Goal: Information Seeking & Learning: Learn about a topic

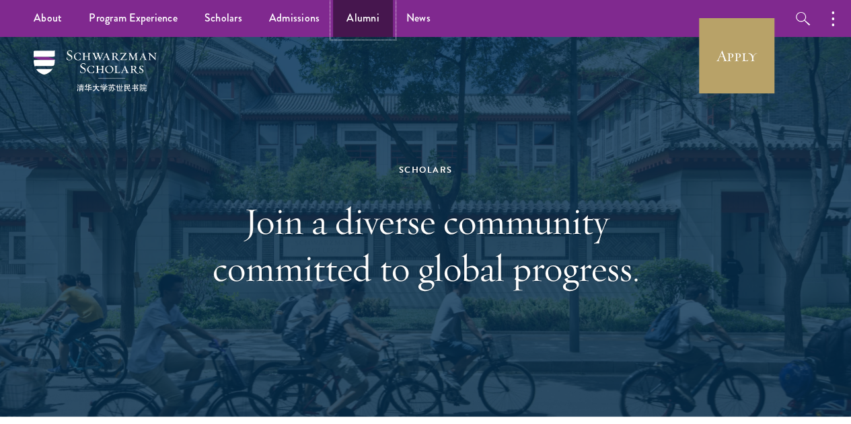
click at [359, 15] on link "Alumni" at bounding box center [363, 18] width 60 height 37
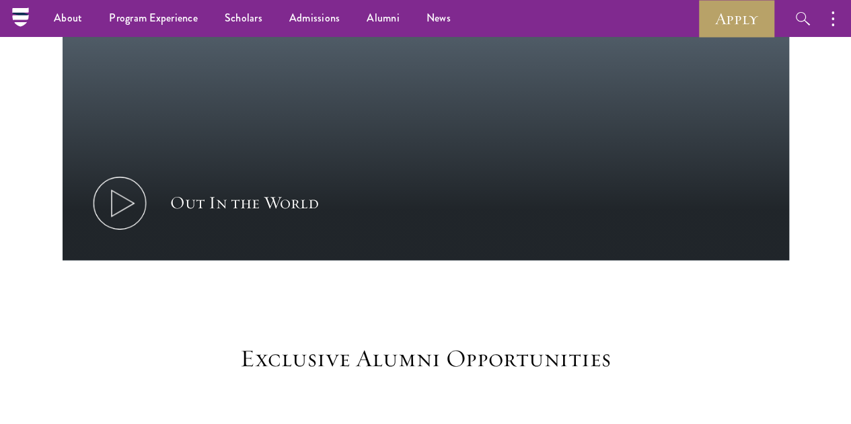
scroll to position [740, 0]
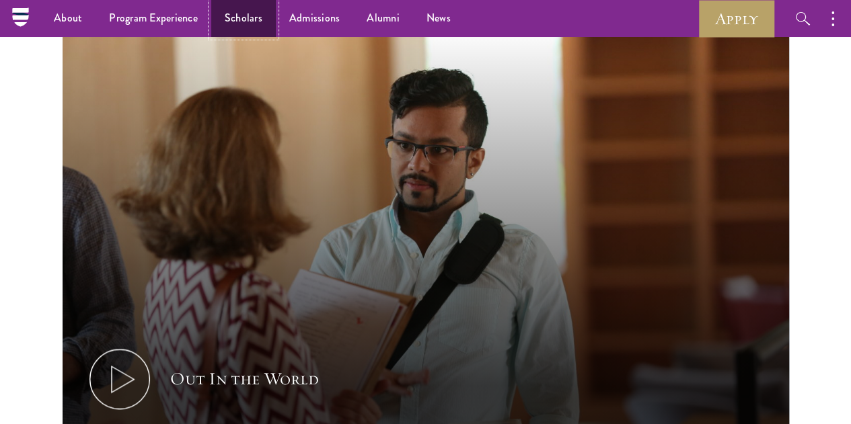
click at [247, 18] on link "Scholars" at bounding box center [243, 18] width 65 height 37
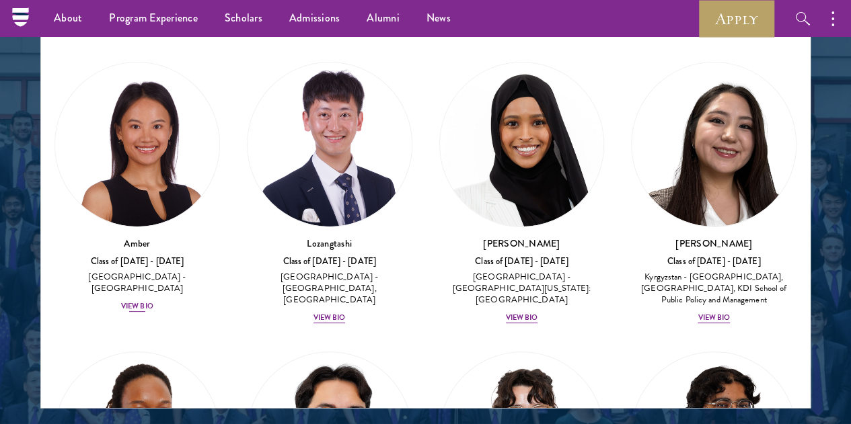
scroll to position [1412, 0]
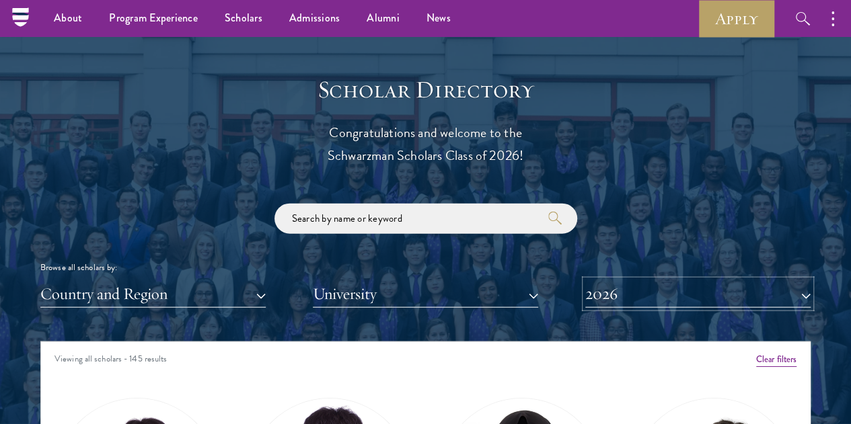
click at [671, 280] on button "2026" at bounding box center [697, 294] width 225 height 28
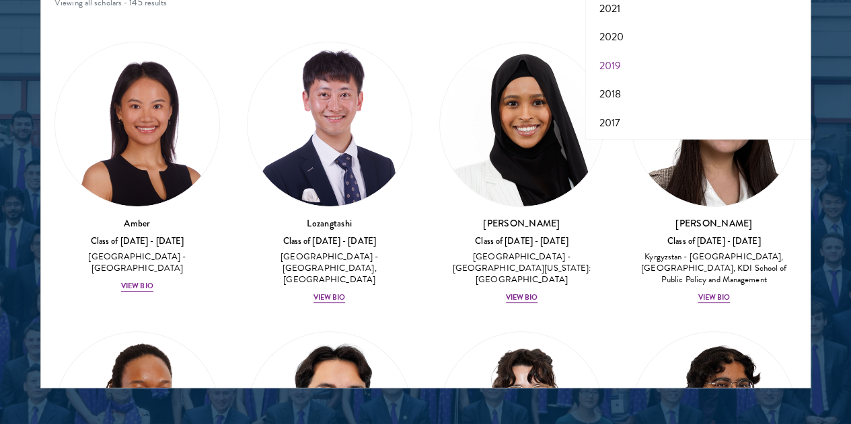
scroll to position [1816, 0]
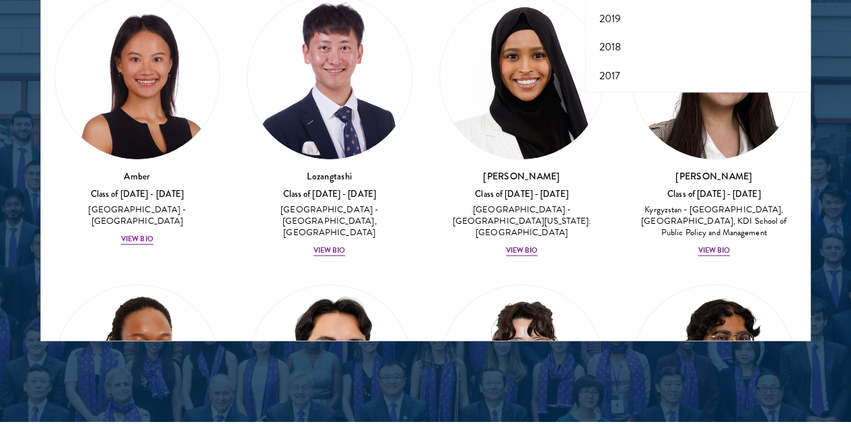
click at [796, 100] on div at bounding box center [425, 6] width 851 height 831
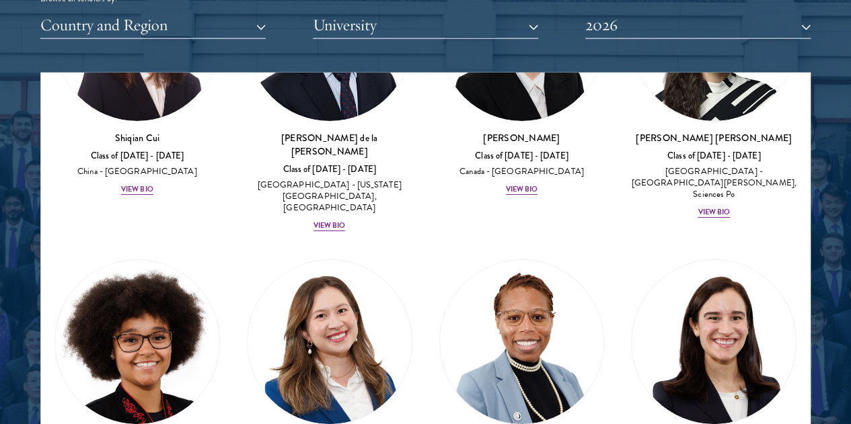
scroll to position [2488, 0]
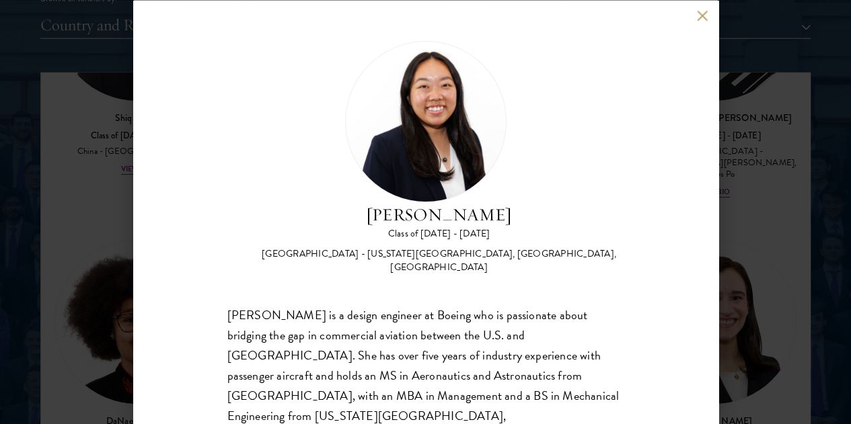
click at [760, 132] on div "Galen Jiang Class of 2025 - 2026 United States of America - California State Un…" at bounding box center [425, 212] width 851 height 424
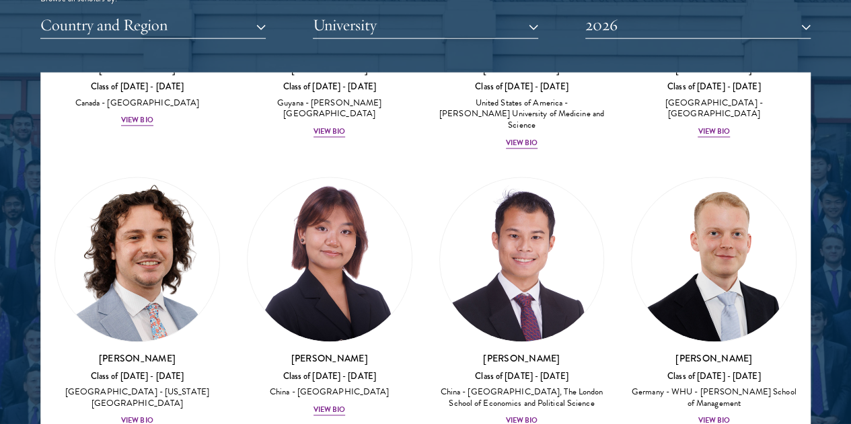
scroll to position [3362, 0]
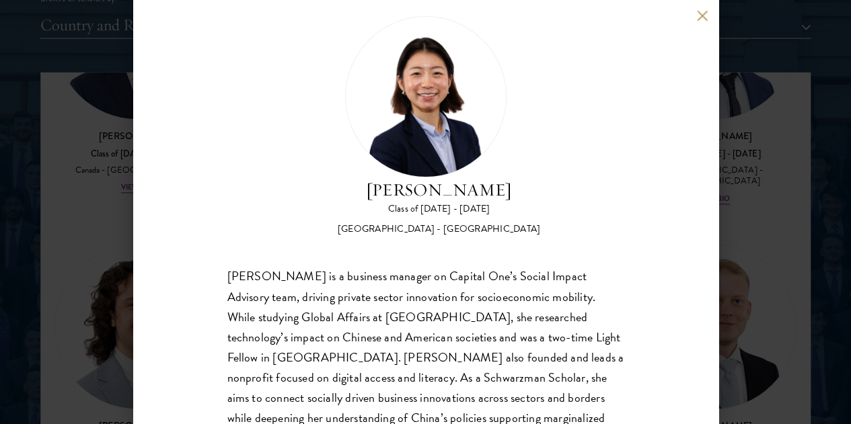
scroll to position [47, 0]
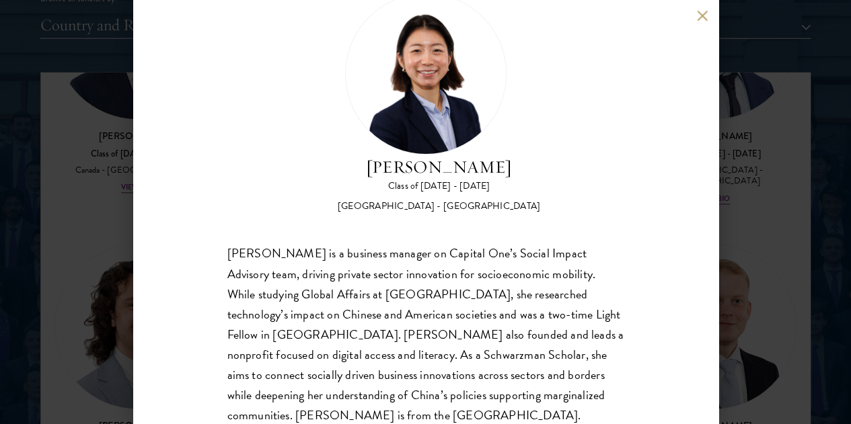
click at [763, 131] on div "Sharon Li Class of 2025 - 2026 United States of America - Yale University Sharo…" at bounding box center [425, 212] width 851 height 424
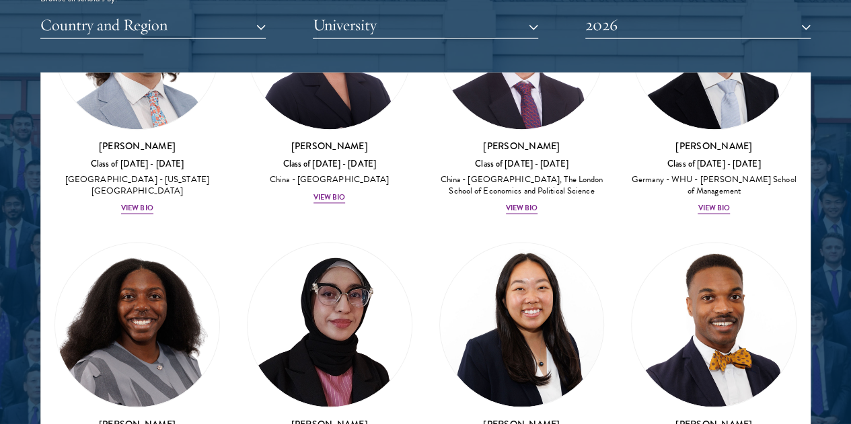
scroll to position [3661, 0]
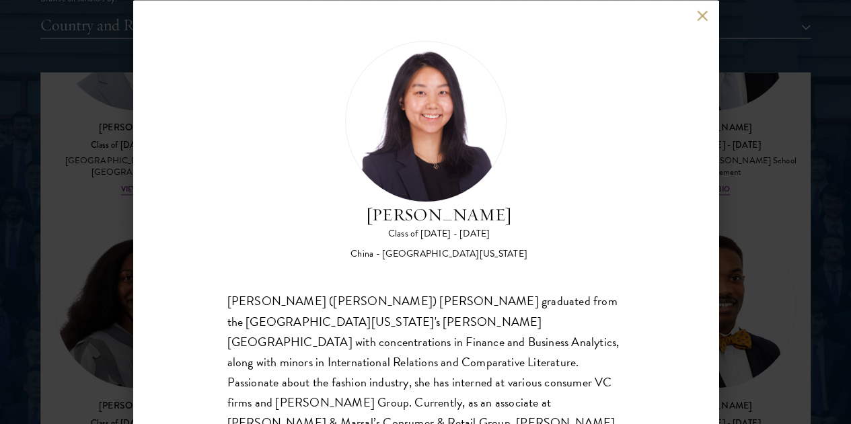
click at [75, 249] on div "Suzanne Liu Class of 2025 - 2026 China - University of Pennsylvania Chuanyuan (…" at bounding box center [425, 212] width 851 height 424
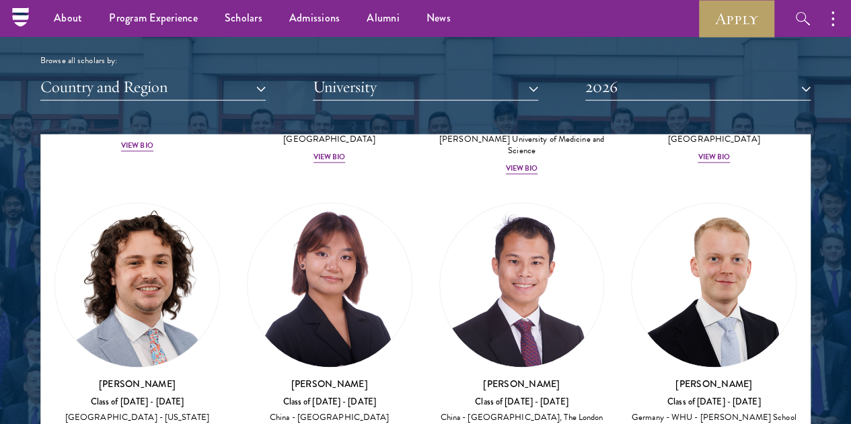
scroll to position [1614, 0]
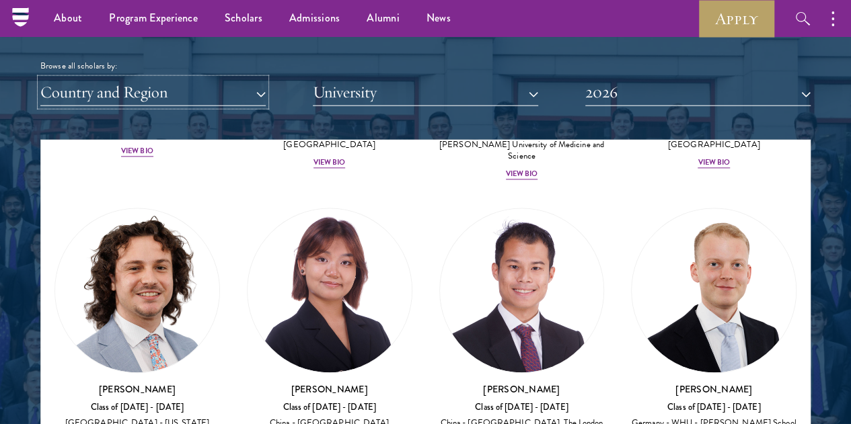
click at [223, 79] on button "Country and Region" at bounding box center [152, 93] width 225 height 28
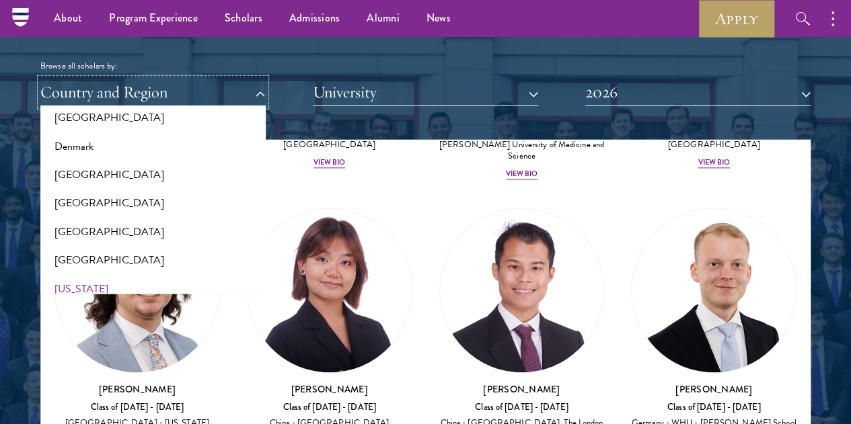
scroll to position [740, 0]
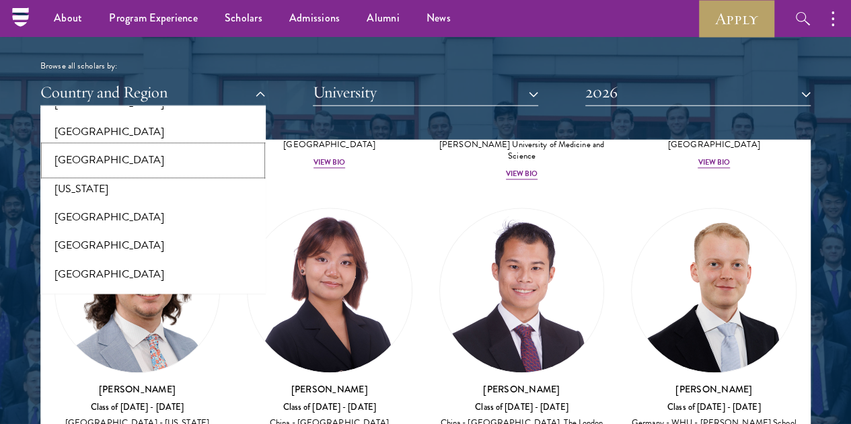
click at [106, 147] on button "[GEOGRAPHIC_DATA]" at bounding box center [152, 161] width 217 height 28
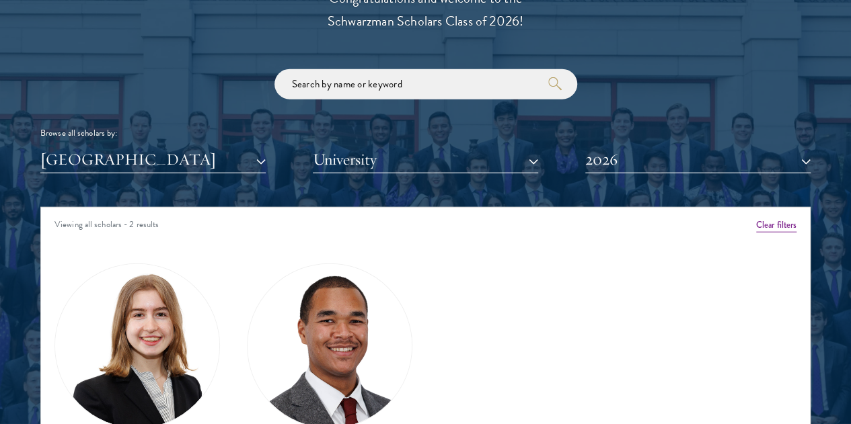
scroll to position [1614, 0]
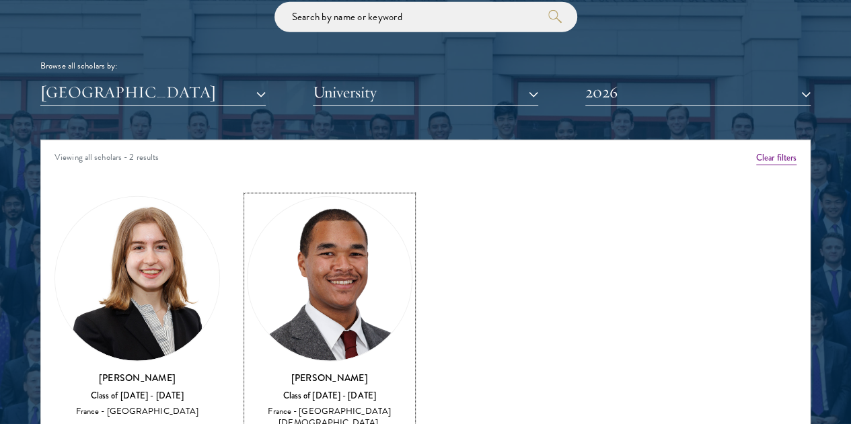
click at [289, 223] on img at bounding box center [329, 279] width 164 height 164
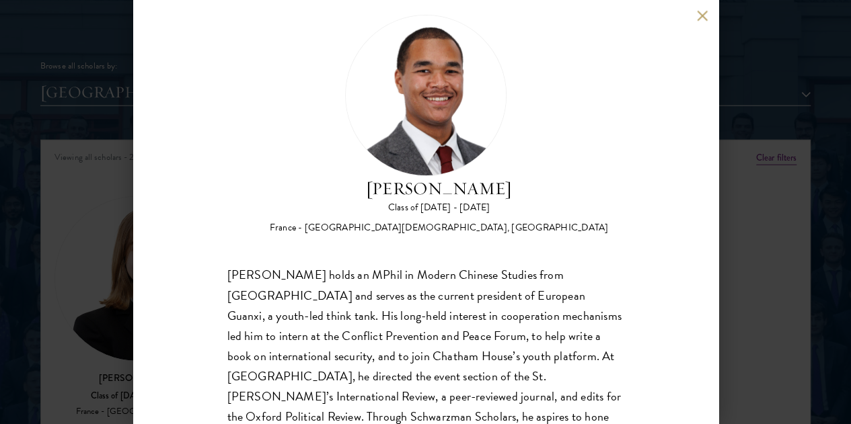
scroll to position [47, 0]
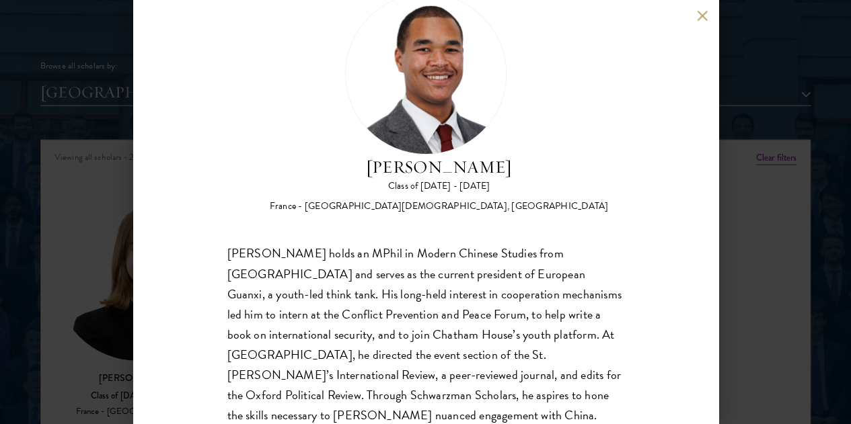
click at [764, 158] on div "Angelo M'ba Class of 2025 - 2026 France - Institut Catholique de Rennes, Univer…" at bounding box center [425, 212] width 851 height 424
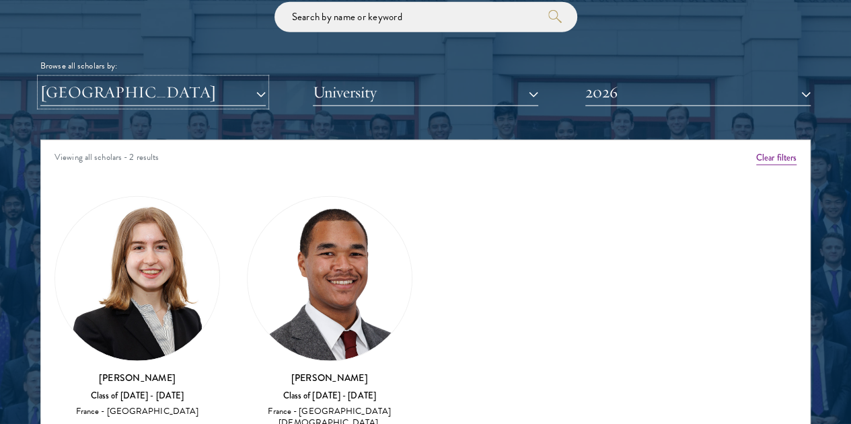
click at [192, 79] on button "[GEOGRAPHIC_DATA]" at bounding box center [152, 93] width 225 height 28
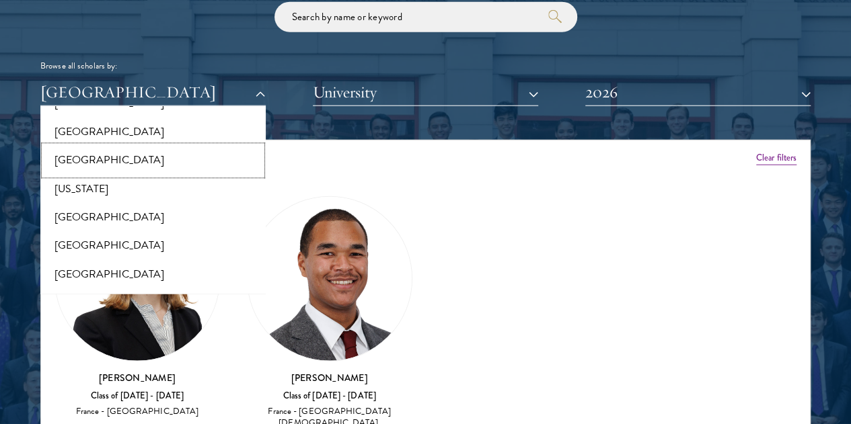
click at [120, 147] on button "[GEOGRAPHIC_DATA]" at bounding box center [152, 161] width 217 height 28
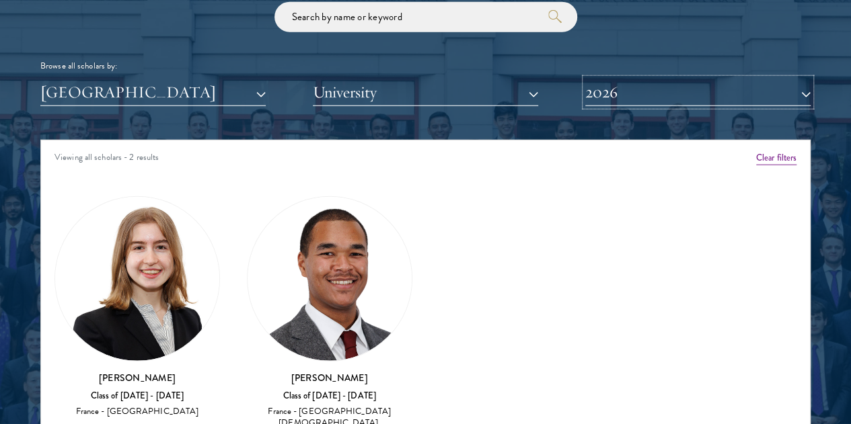
click at [681, 79] on button "2026" at bounding box center [697, 93] width 225 height 28
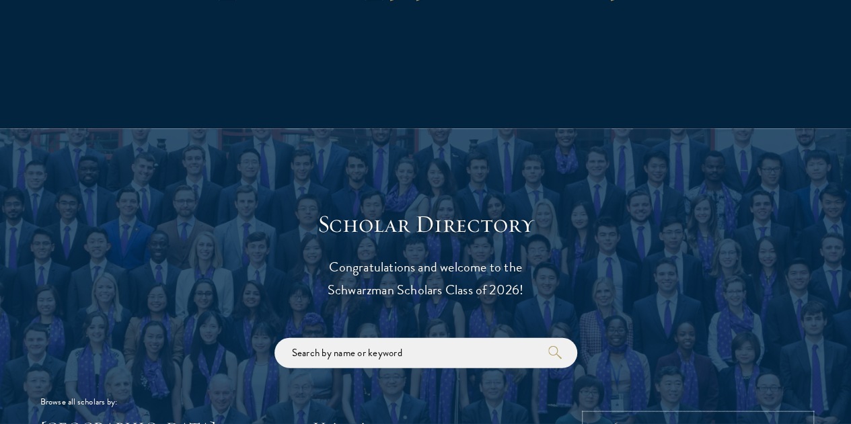
scroll to position [1547, 0]
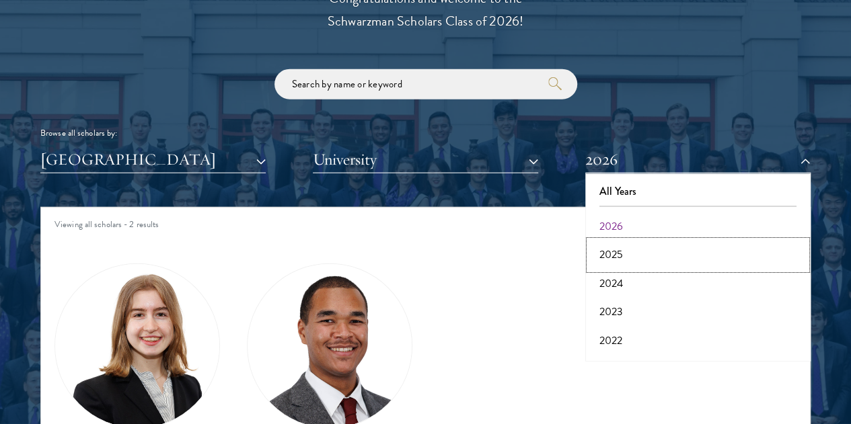
click at [599, 241] on button "2025" at bounding box center [697, 255] width 217 height 28
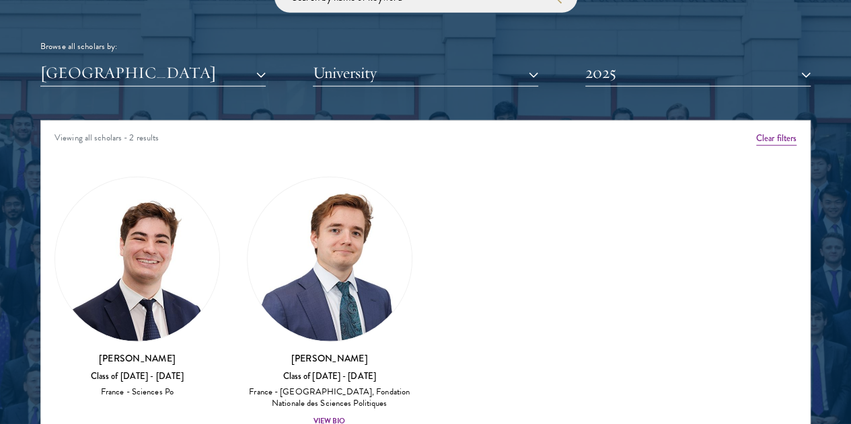
scroll to position [1614, 0]
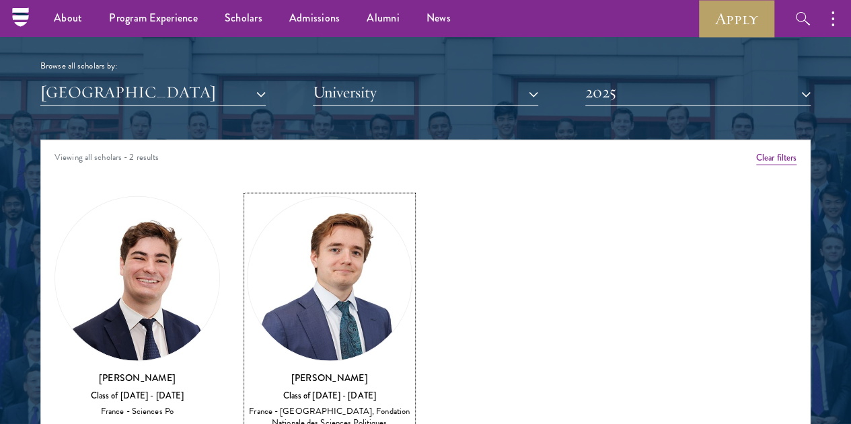
click at [274, 222] on img at bounding box center [329, 279] width 164 height 164
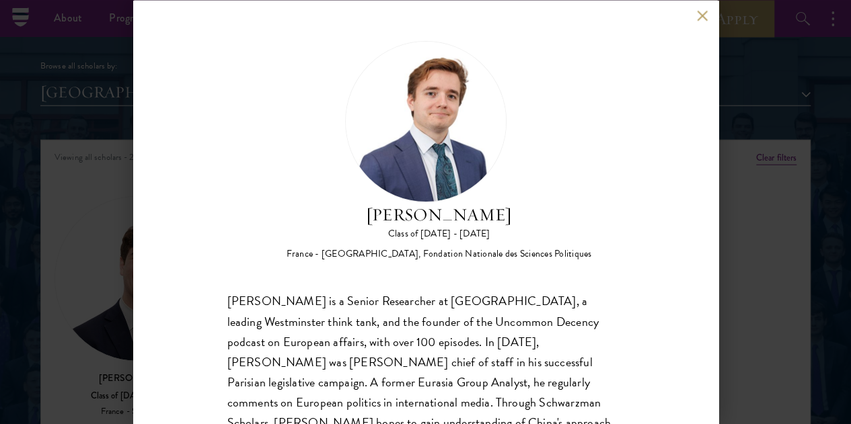
click at [792, 194] on div "François Valentin Class of 2024 - 2025 France - Georgetown University, Fondatio…" at bounding box center [425, 212] width 851 height 424
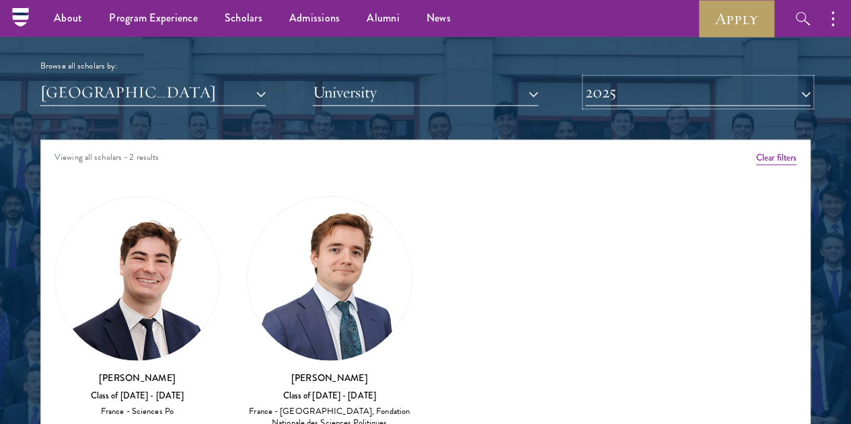
click at [646, 79] on button "2025" at bounding box center [697, 93] width 225 height 28
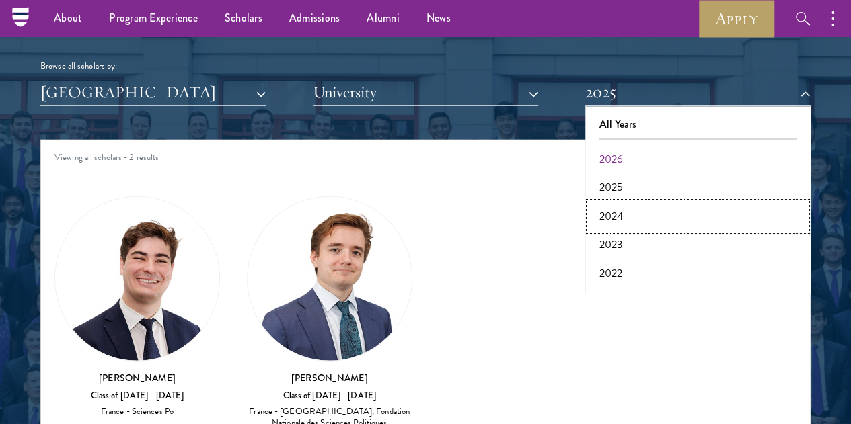
click at [604, 202] on button "2024" at bounding box center [697, 216] width 217 height 28
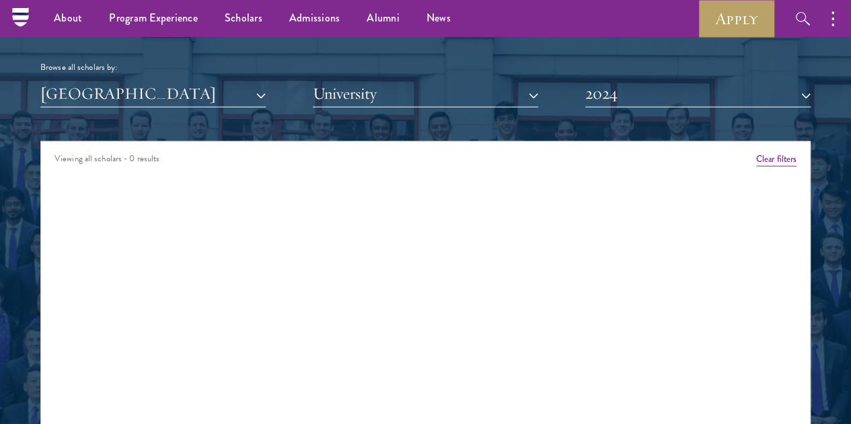
scroll to position [1547, 0]
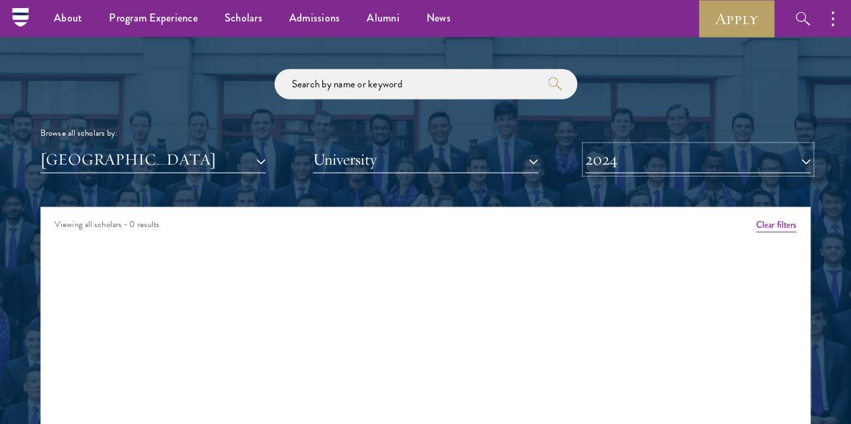
click at [660, 146] on button "2024" at bounding box center [697, 160] width 225 height 28
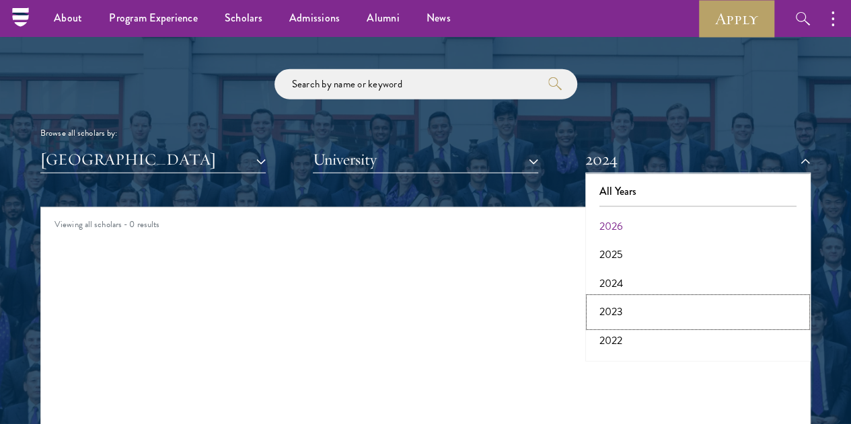
click at [612, 298] on button "2023" at bounding box center [697, 312] width 217 height 28
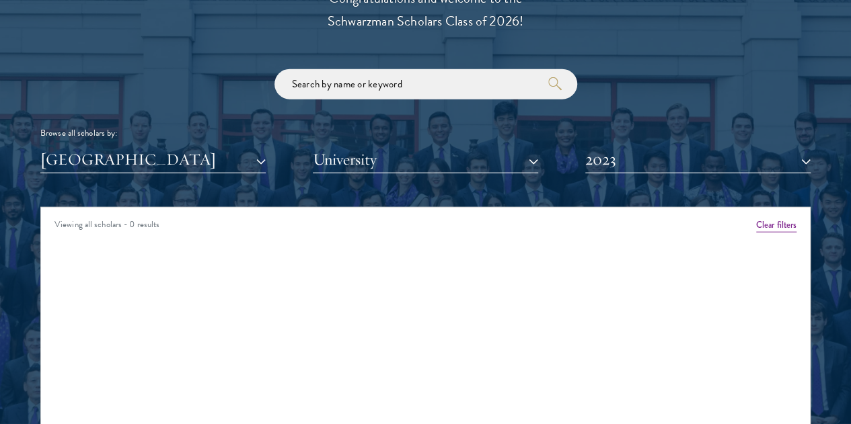
scroll to position [1614, 0]
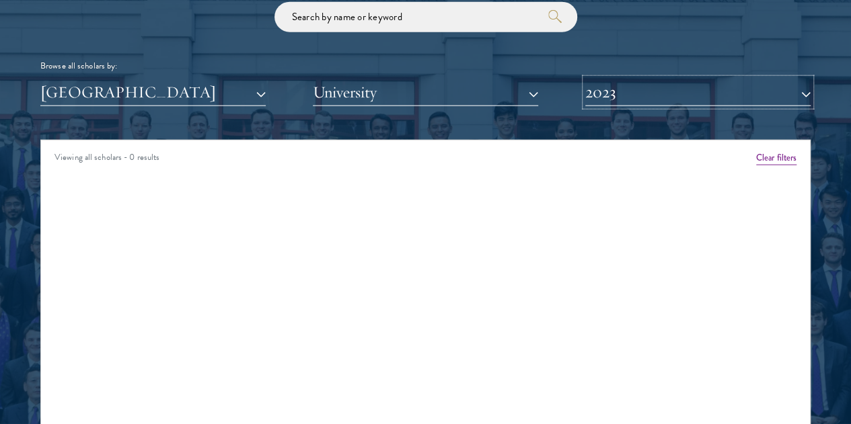
click at [626, 79] on button "2023" at bounding box center [697, 93] width 225 height 28
click at [624, 83] on div "Scholar Directory Congratulations and welcome to the Schwarzman Scholars Class …" at bounding box center [425, 209] width 770 height 670
click at [633, 79] on button "2023" at bounding box center [697, 93] width 225 height 28
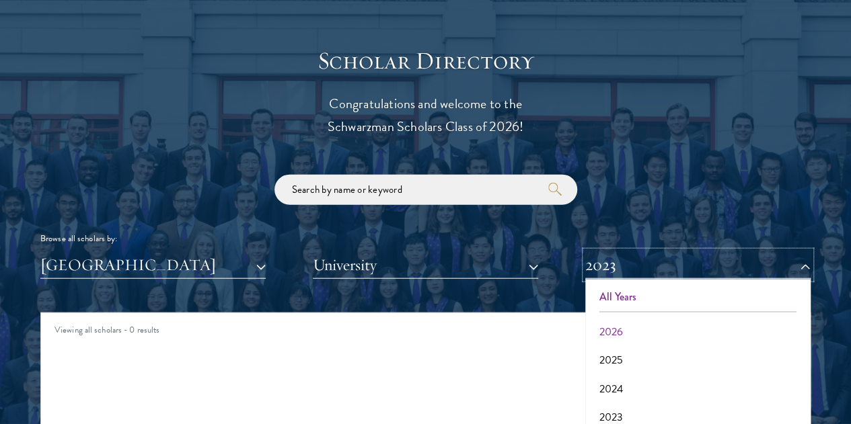
scroll to position [1547, 0]
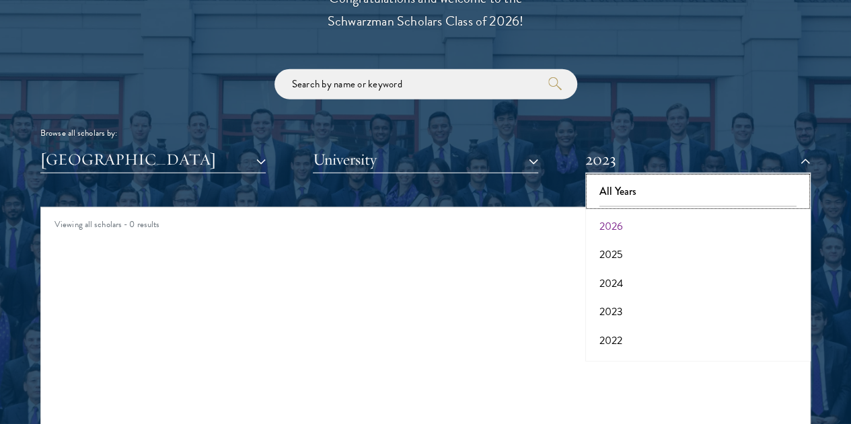
click at [612, 178] on button "All Years" at bounding box center [697, 192] width 217 height 28
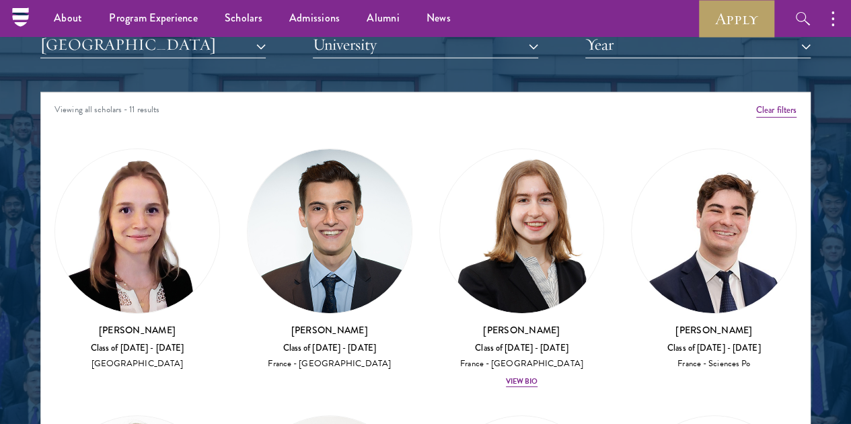
scroll to position [1614, 0]
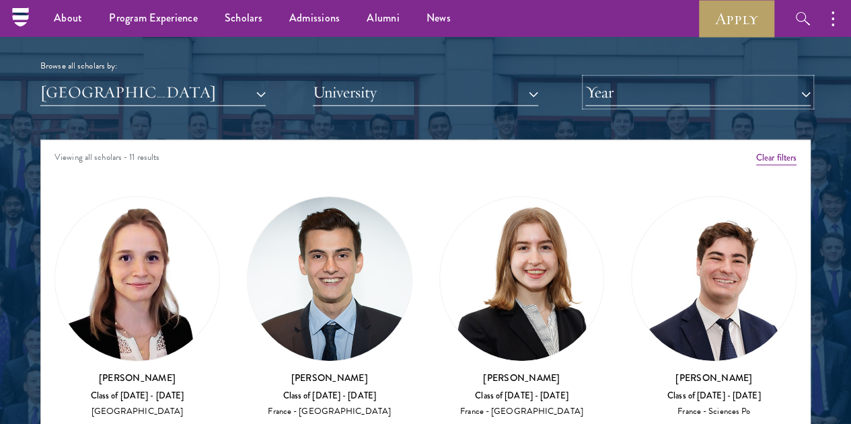
click at [622, 79] on button "Year" at bounding box center [697, 93] width 225 height 28
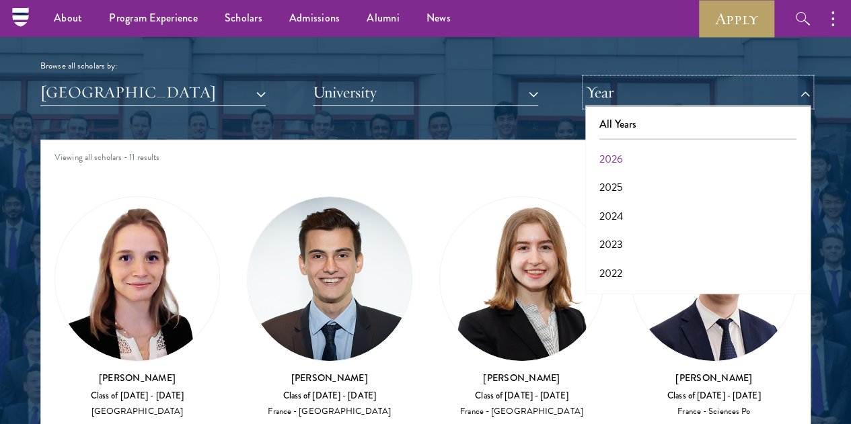
click at [623, 79] on button "Year" at bounding box center [697, 93] width 225 height 28
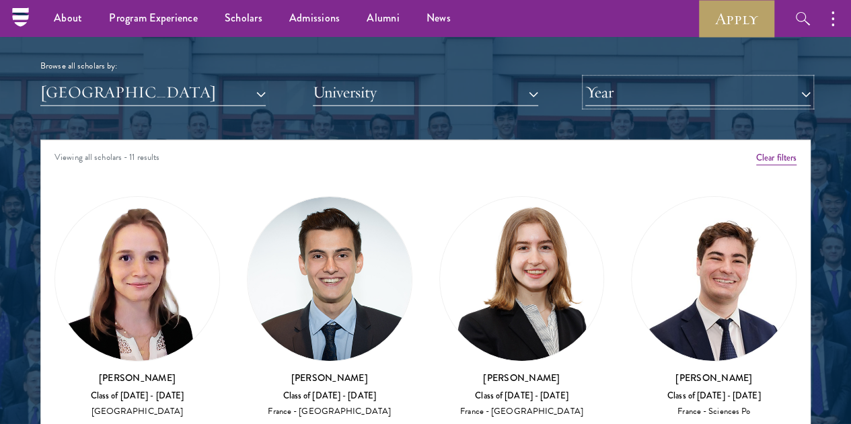
click at [631, 79] on button "Year" at bounding box center [697, 93] width 225 height 28
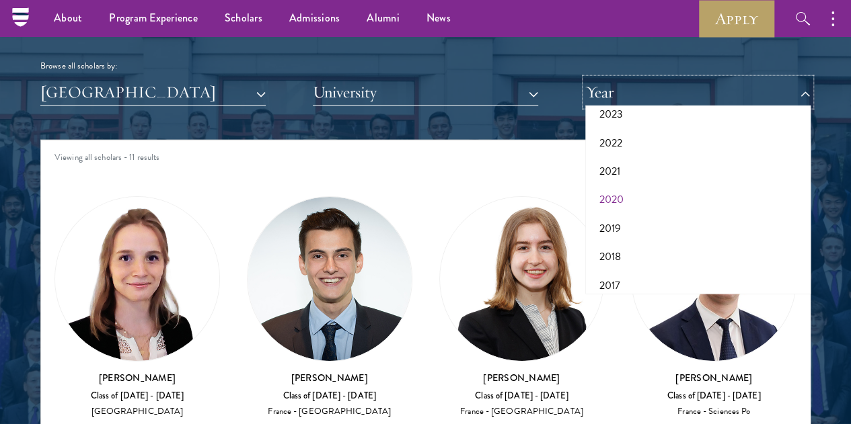
scroll to position [139, 0]
click at [496, 141] on div "Viewing all scholars - 11 results" at bounding box center [425, 160] width 769 height 38
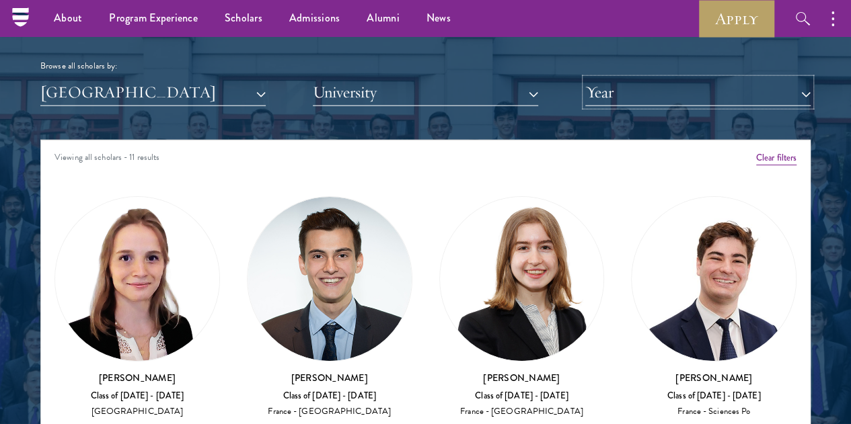
click at [655, 79] on button "Year" at bounding box center [697, 93] width 225 height 28
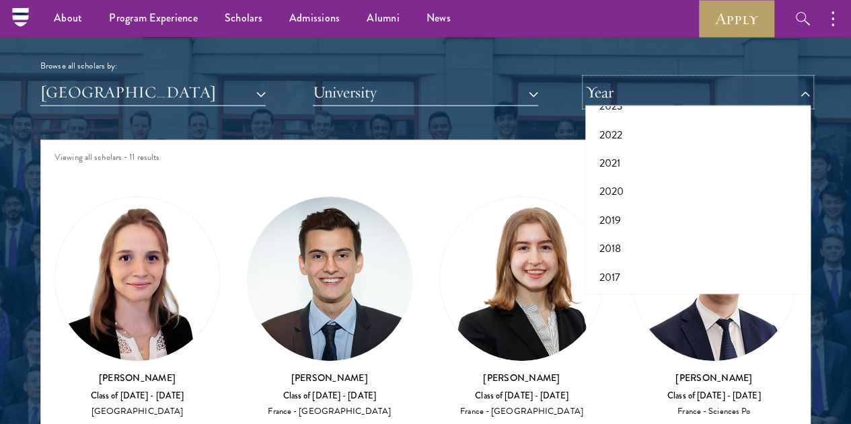
click at [656, 79] on button "Year" at bounding box center [697, 93] width 225 height 28
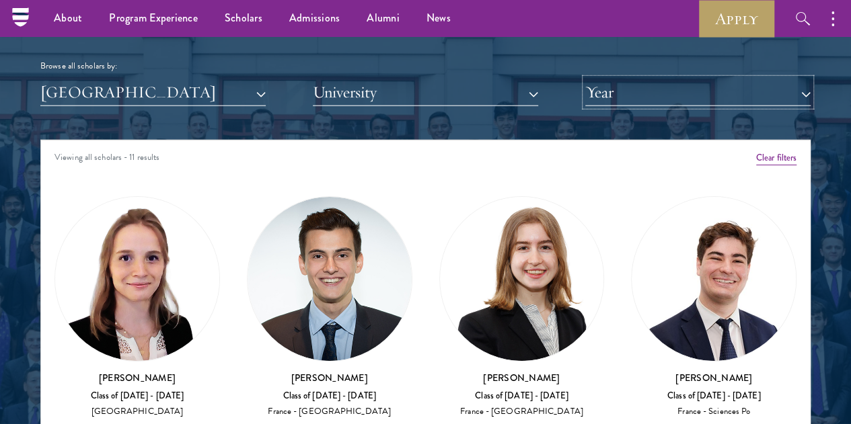
click at [656, 79] on button "Year" at bounding box center [697, 93] width 225 height 28
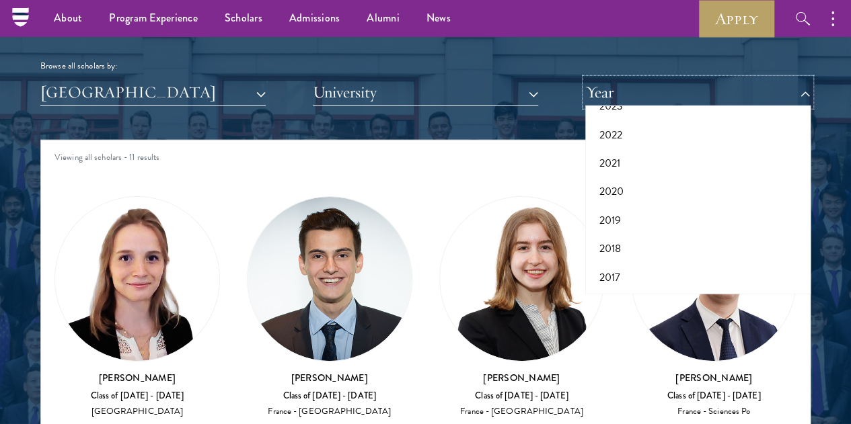
click at [652, 79] on button "Year" at bounding box center [697, 93] width 225 height 28
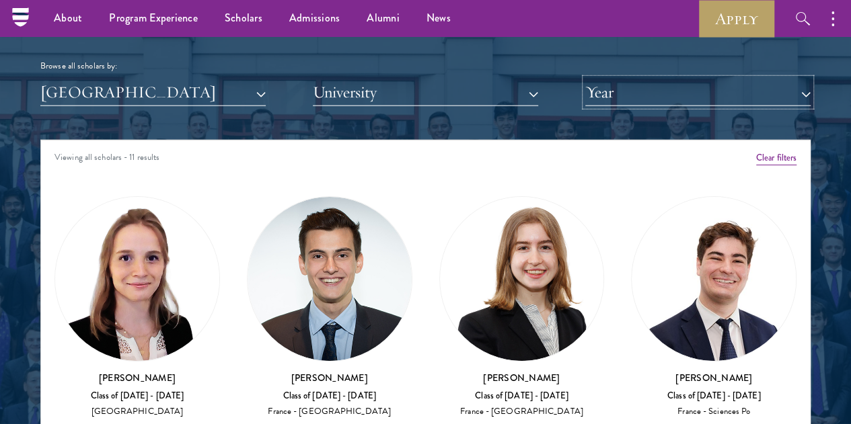
click at [652, 79] on button "Year" at bounding box center [697, 93] width 225 height 28
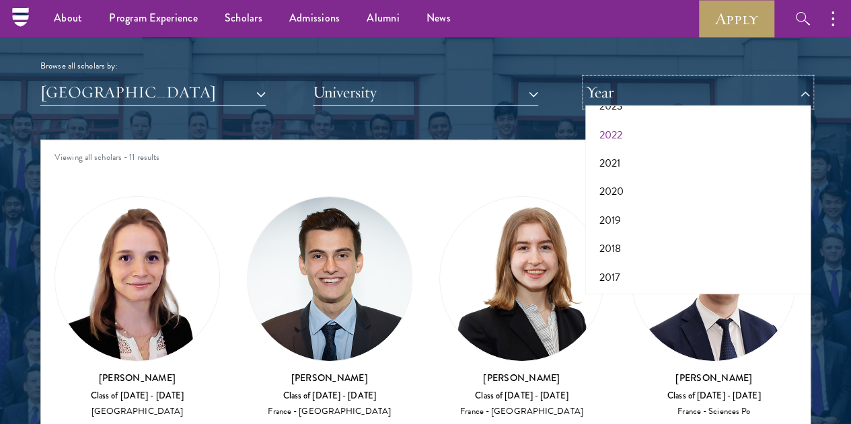
scroll to position [0, 0]
click at [510, 110] on div "Scholar Directory Congratulations and welcome to the Schwarzman Scholars Class …" at bounding box center [425, 209] width 770 height 670
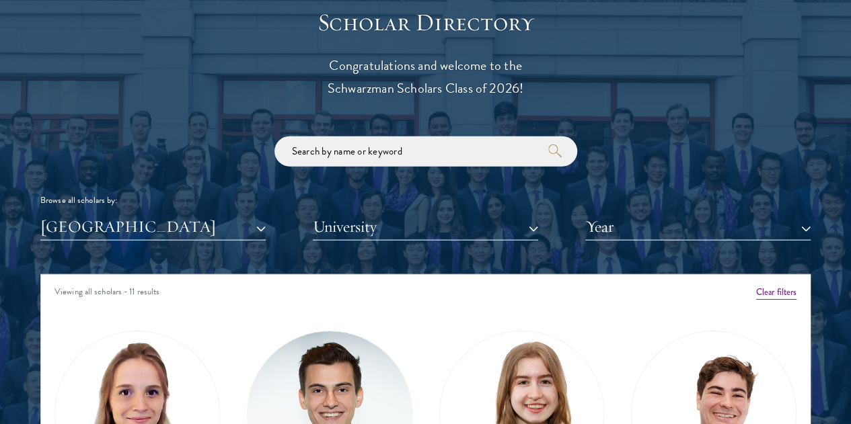
scroll to position [1547, 0]
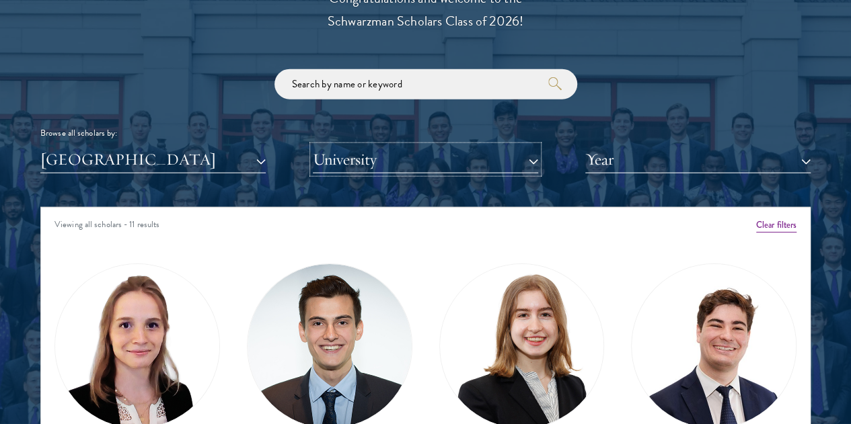
click at [525, 146] on button "University" at bounding box center [425, 160] width 225 height 28
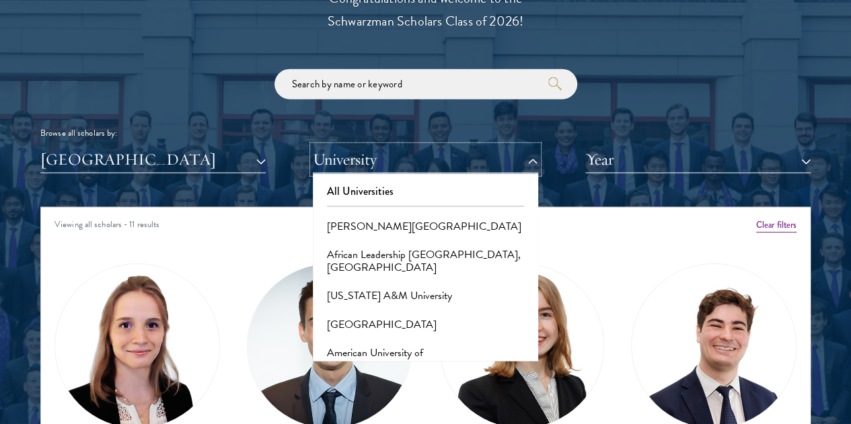
click at [525, 146] on button "University" at bounding box center [425, 160] width 225 height 28
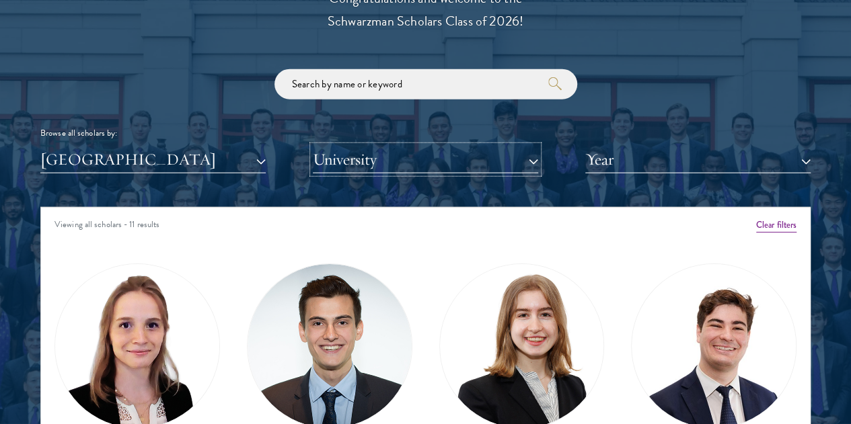
click at [525, 146] on button "University" at bounding box center [425, 160] width 225 height 28
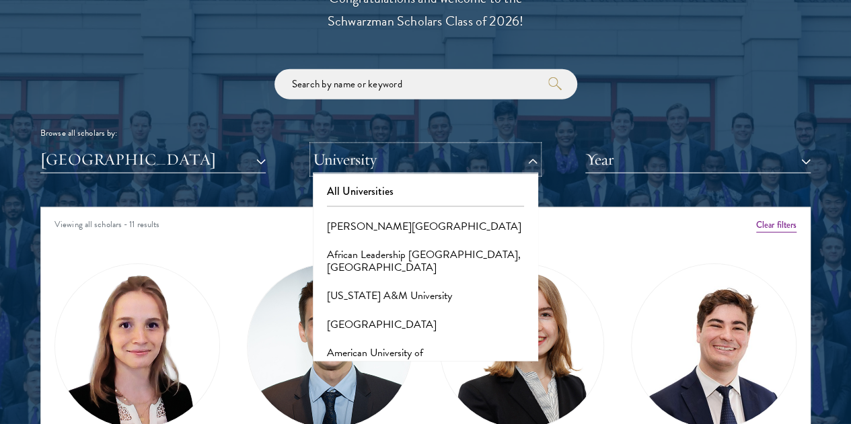
click at [525, 146] on button "University" at bounding box center [425, 160] width 225 height 28
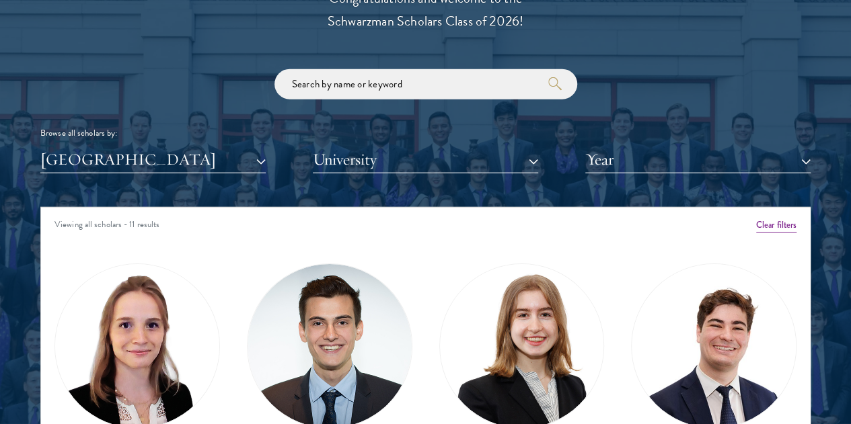
click at [557, 146] on div "France All Countries and Regions Afghanistan Antigua and Barbuda Argentina Arme…" at bounding box center [425, 160] width 770 height 28
